Goal: Task Accomplishment & Management: Complete application form

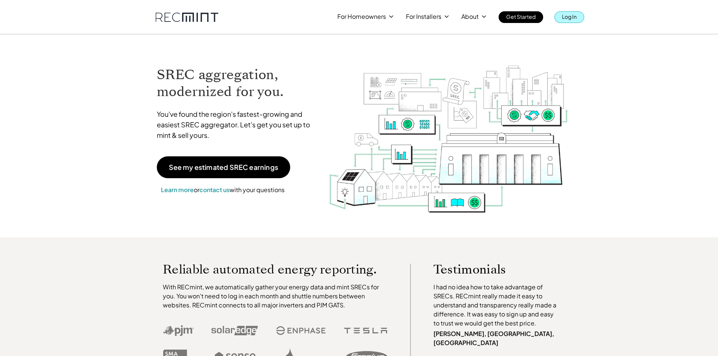
click at [581, 18] on link "Log In" at bounding box center [569, 17] width 30 height 12
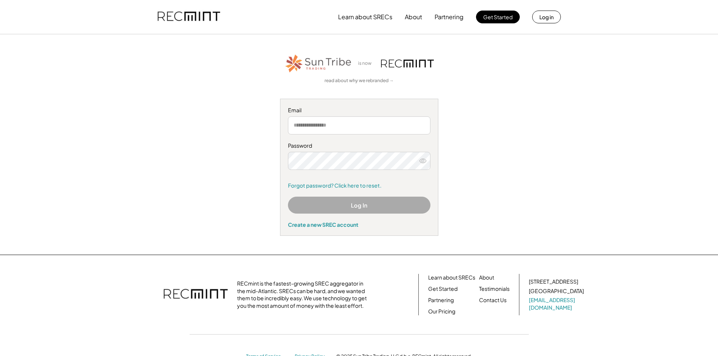
click at [352, 114] on div "Email" at bounding box center [359, 121] width 142 height 28
click at [357, 129] on input "email" at bounding box center [359, 125] width 142 height 18
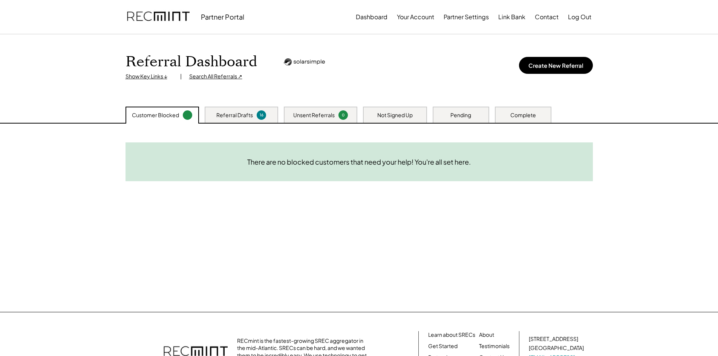
drag, startPoint x: 535, startPoint y: 118, endPoint x: 524, endPoint y: 121, distance: 11.3
click at [535, 118] on div "Complete" at bounding box center [523, 115] width 26 height 8
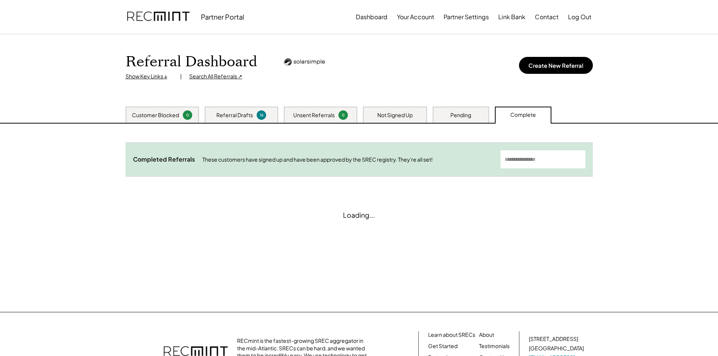
click at [527, 163] on input "input" at bounding box center [542, 159] width 85 height 18
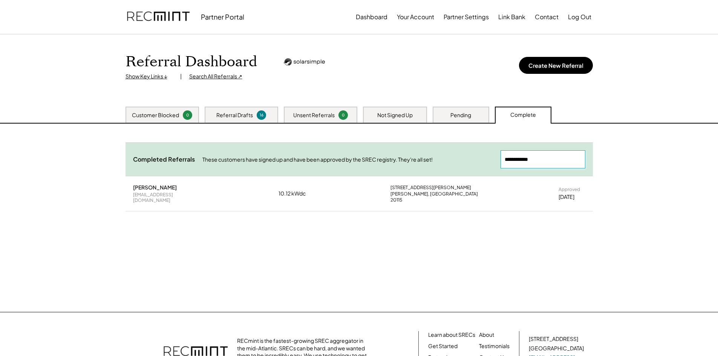
type input "**********"
